Goal: Navigation & Orientation: Find specific page/section

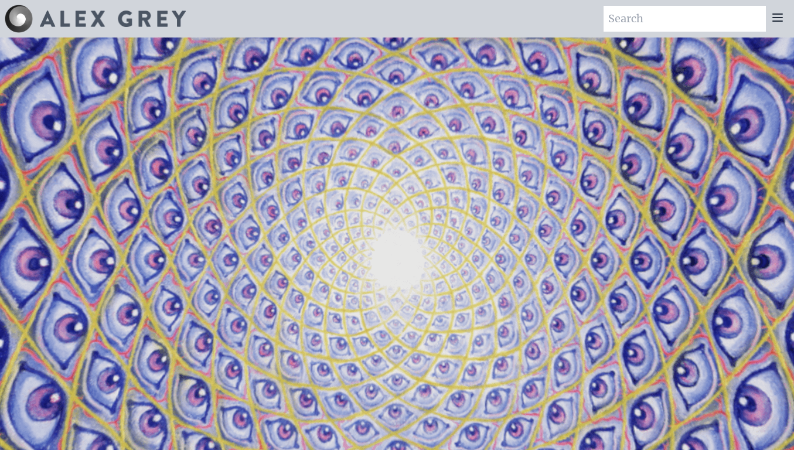
click at [473, 204] on video "Your browser does not support the video tag." at bounding box center [397, 262] width 1172 height 659
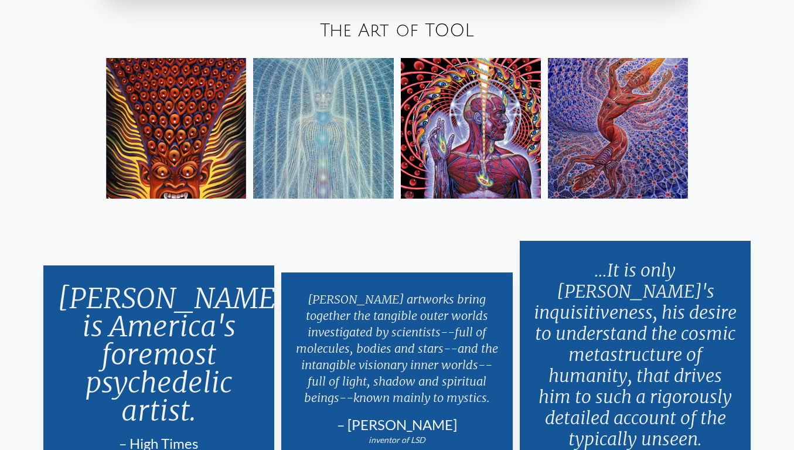
scroll to position [2052, 0]
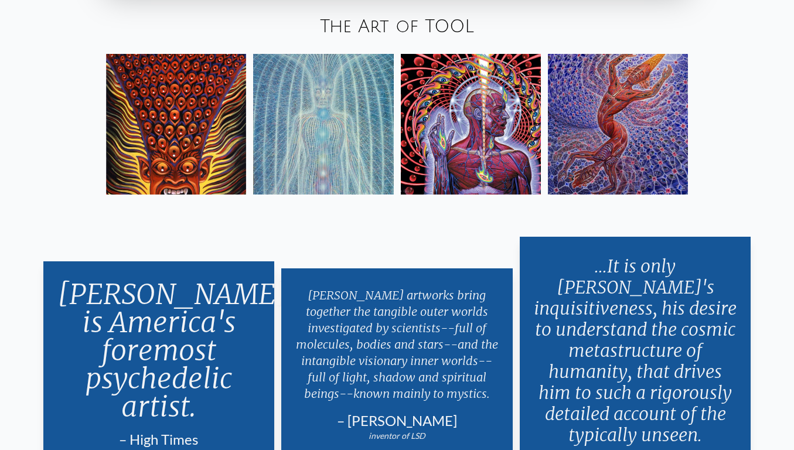
click at [368, 26] on link "The Art of TOOL" at bounding box center [397, 26] width 154 height 19
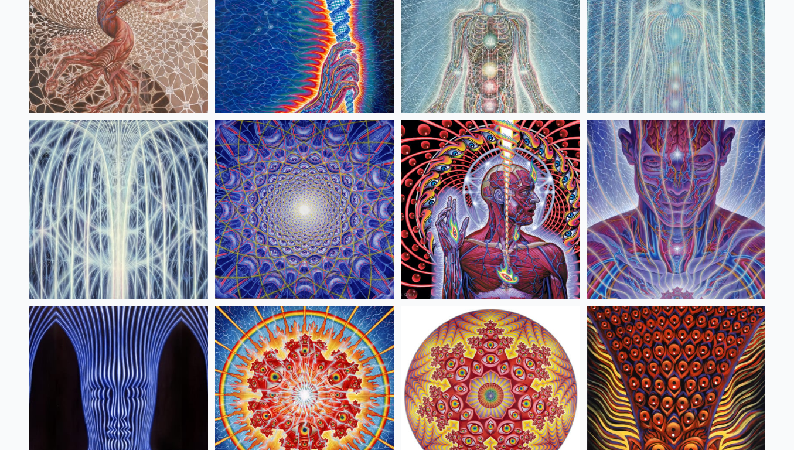
scroll to position [194, 0]
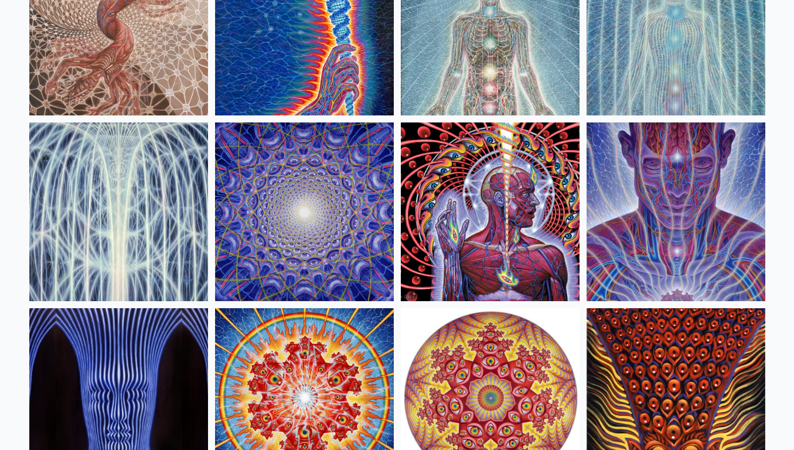
click at [135, 156] on img at bounding box center [118, 211] width 179 height 179
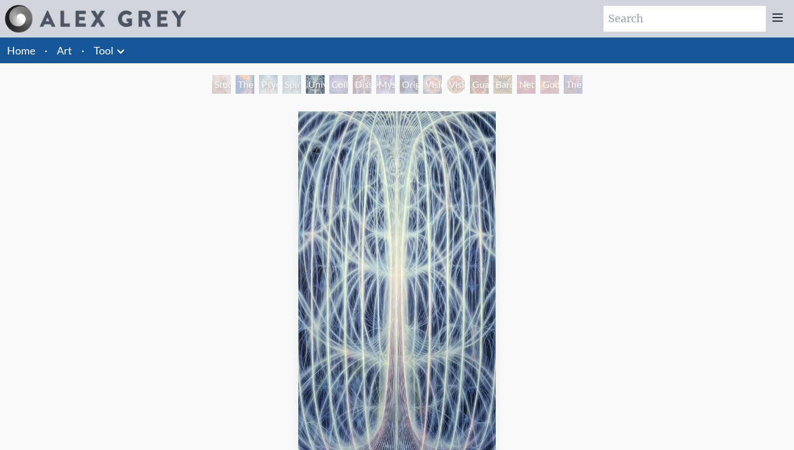
click at [114, 48] on icon at bounding box center [121, 52] width 14 height 14
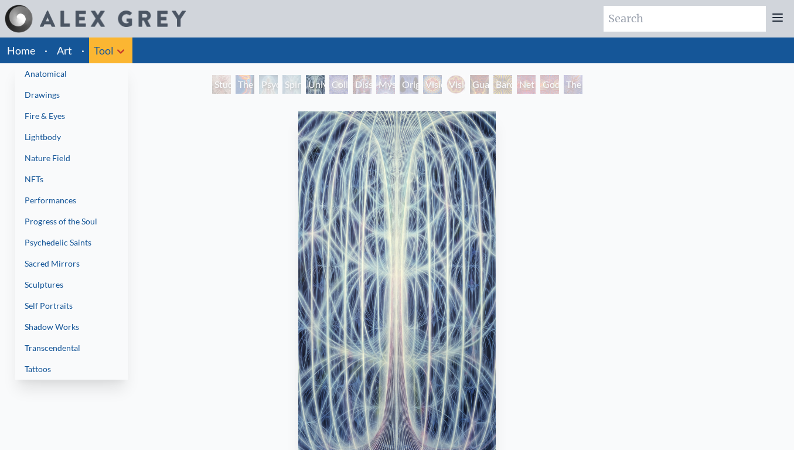
click at [77, 335] on link "Shadow Works" at bounding box center [71, 326] width 113 height 21
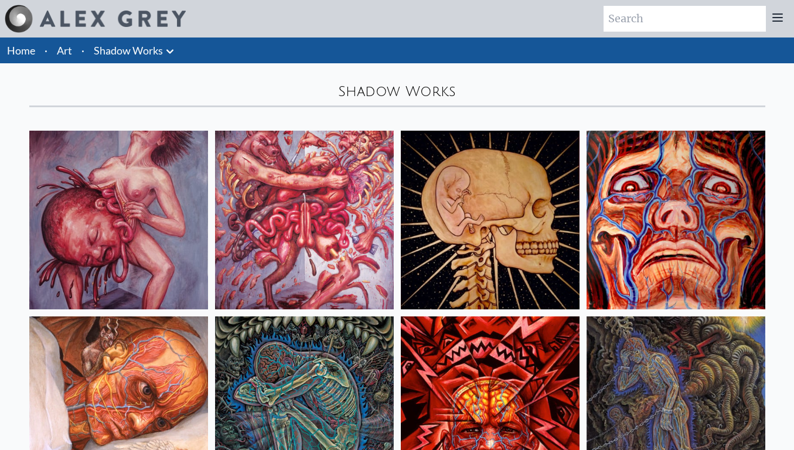
click at [59, 23] on img at bounding box center [113, 19] width 146 height 16
